Goal: Task Accomplishment & Management: Manage account settings

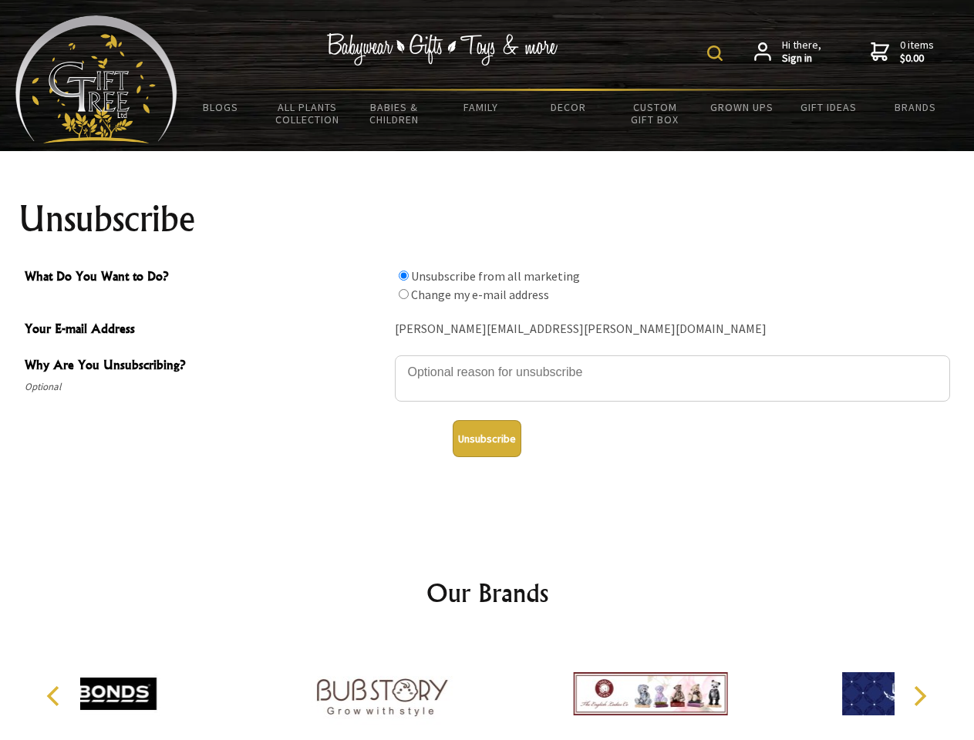
click at [717, 53] on img at bounding box center [714, 52] width 15 height 15
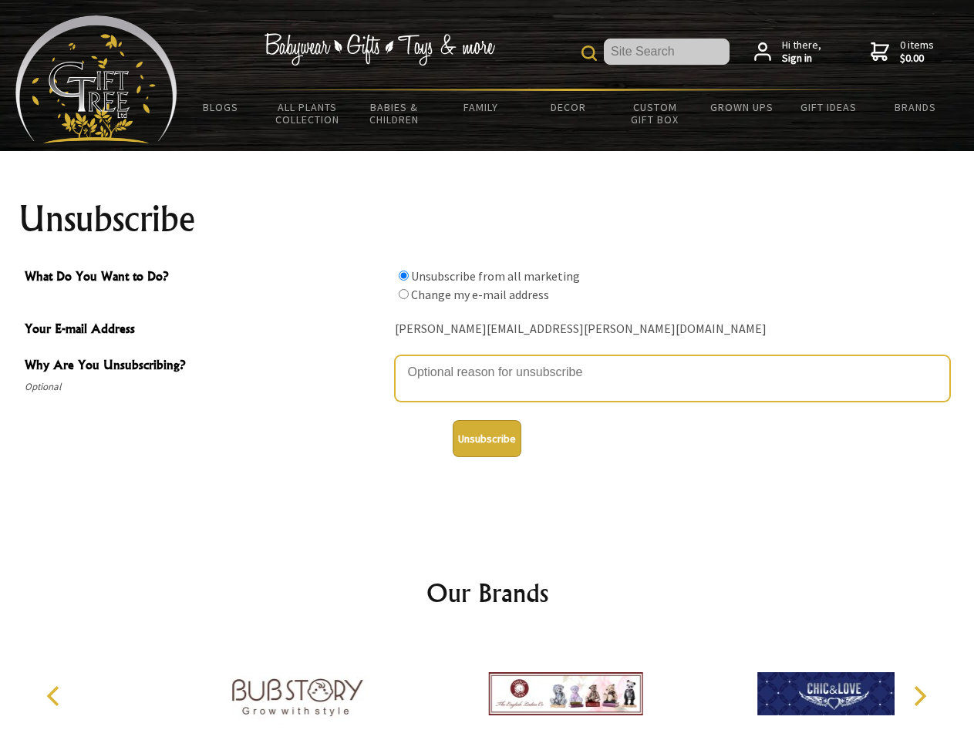
click at [487, 361] on textarea "Why Are You Unsubscribing?" at bounding box center [672, 378] width 555 height 46
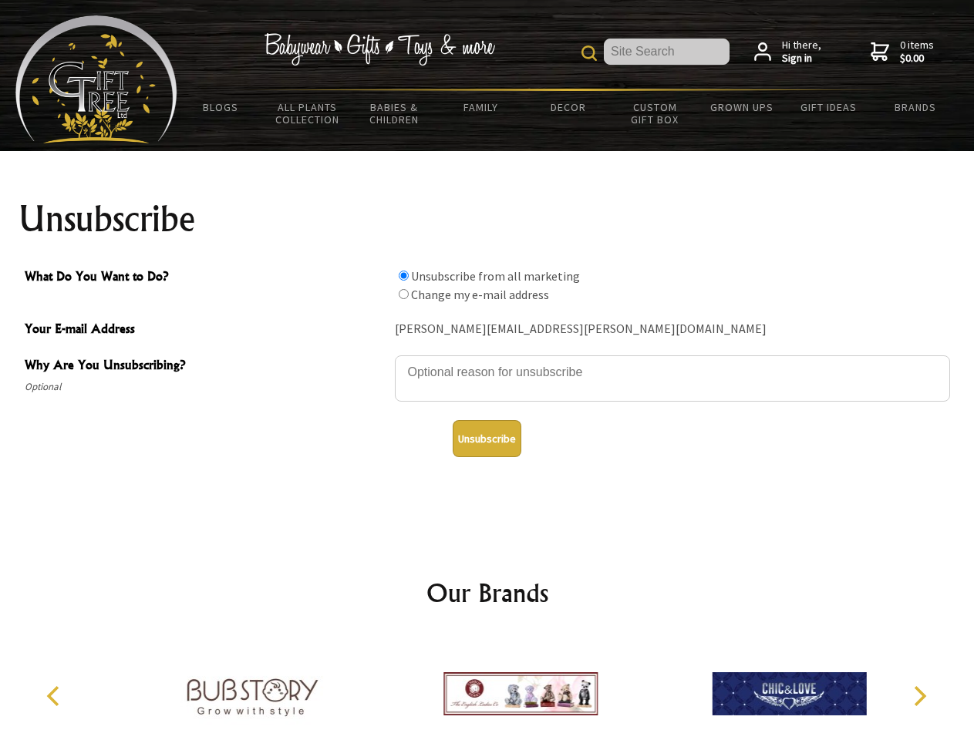
click at [403, 275] on input "What Do You Want to Do?" at bounding box center [404, 276] width 10 height 10
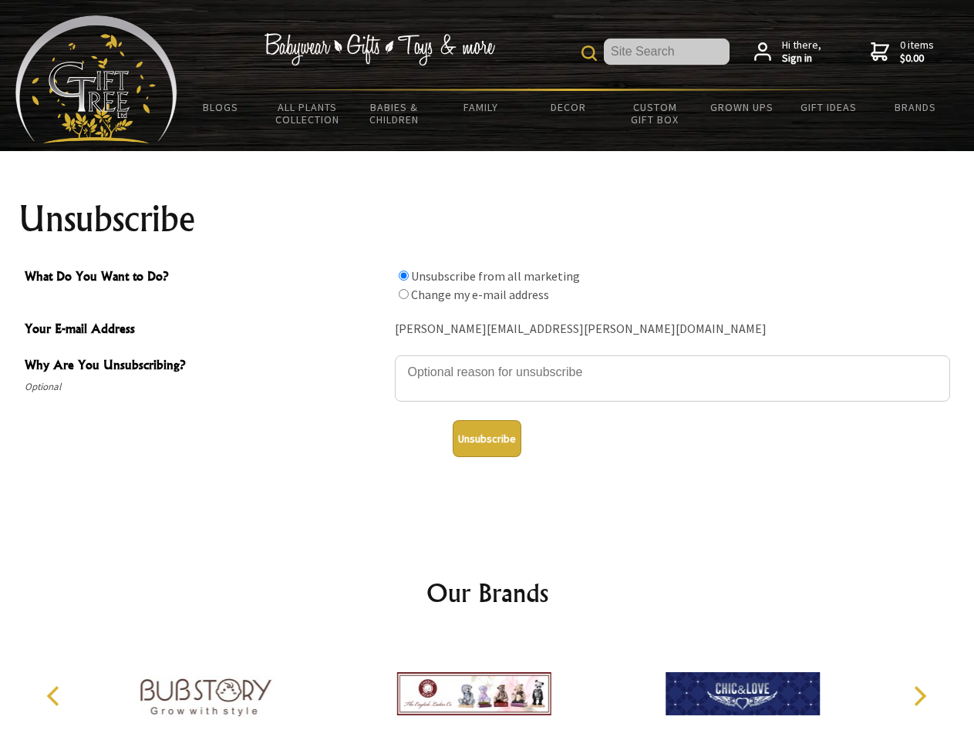
click at [403, 294] on input "What Do You Want to Do?" at bounding box center [404, 294] width 10 height 10
radio input "true"
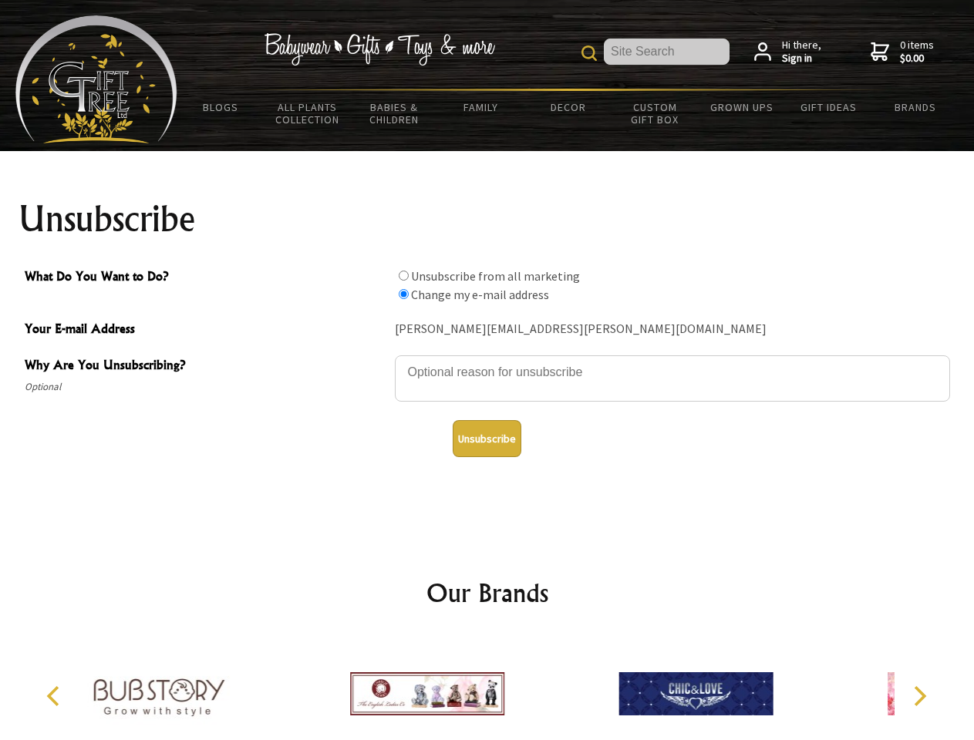
click at [487, 439] on button "Unsubscribe" at bounding box center [487, 438] width 69 height 37
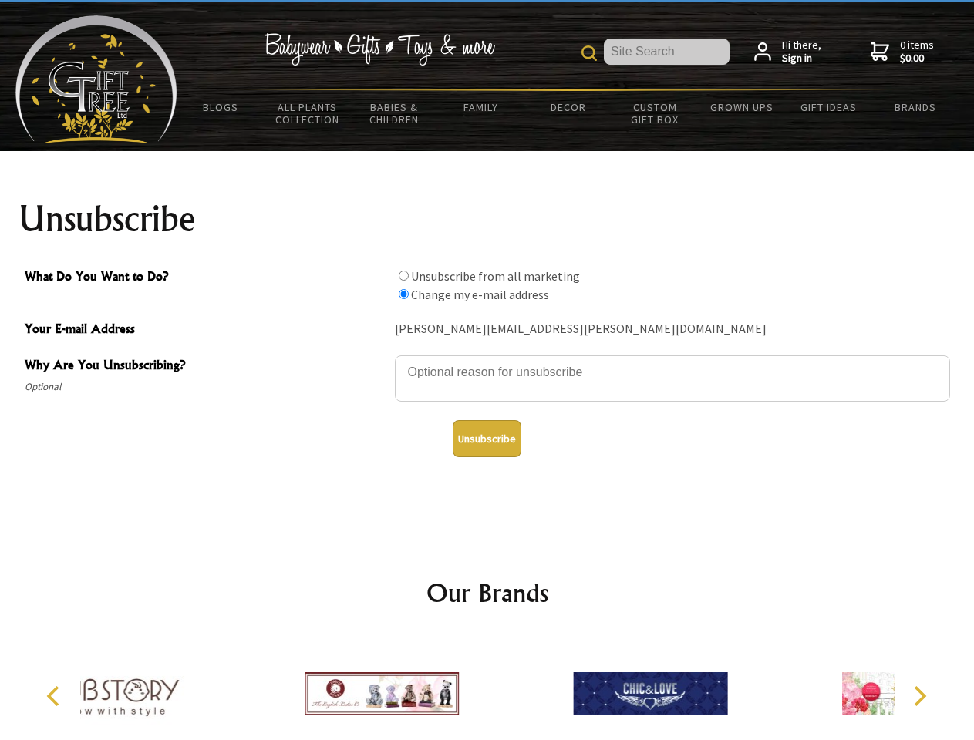
click at [516, 688] on div at bounding box center [650, 696] width 268 height 120
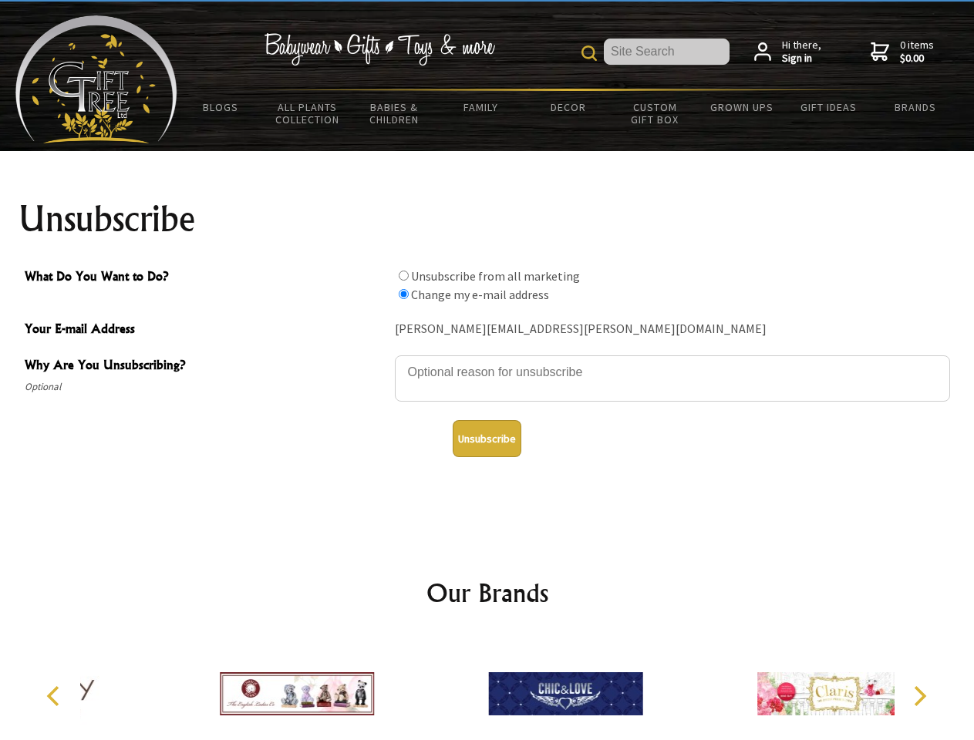
click at [56, 696] on icon "Previous" at bounding box center [55, 696] width 20 height 20
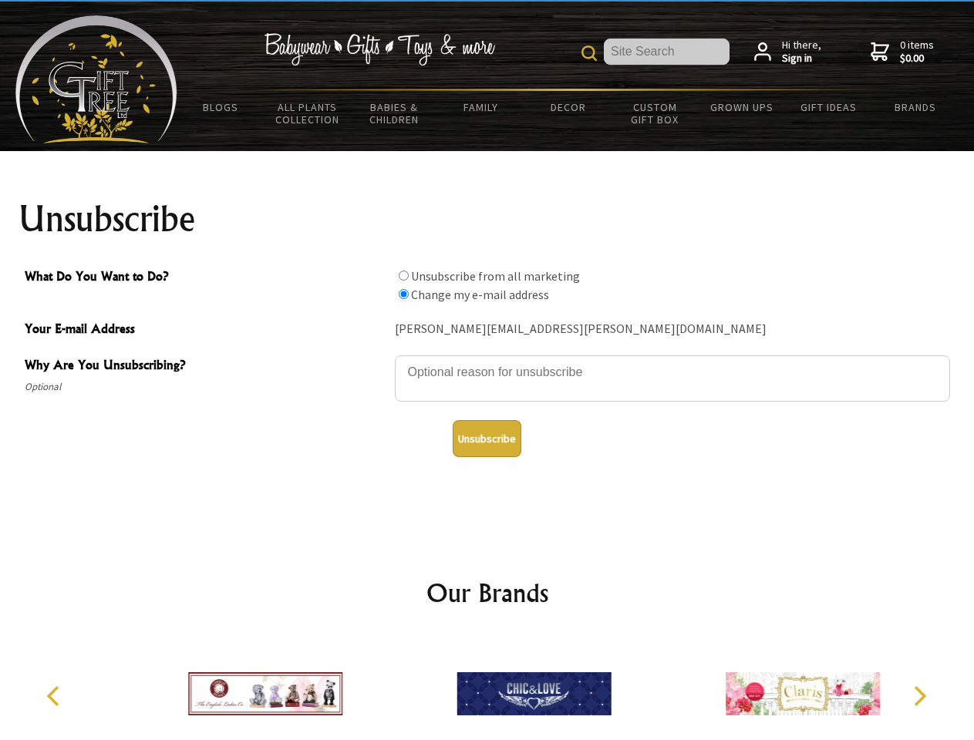
click at [919, 696] on icon "Next" at bounding box center [918, 696] width 20 height 20
